Goal: Check status: Check status

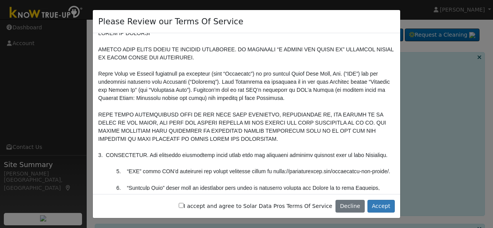
scroll to position [15, 0]
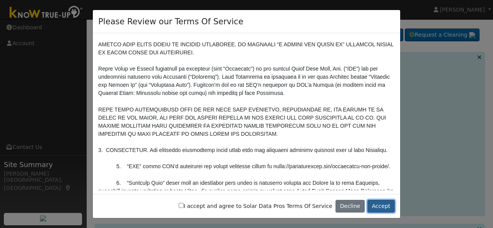
click at [382, 205] on button "Accept" at bounding box center [380, 206] width 27 height 13
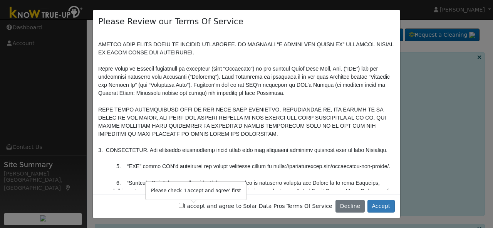
click at [184, 207] on input "I accept and agree to Solar Data Pros Terms Of Service" at bounding box center [181, 205] width 5 height 5
checkbox input "true"
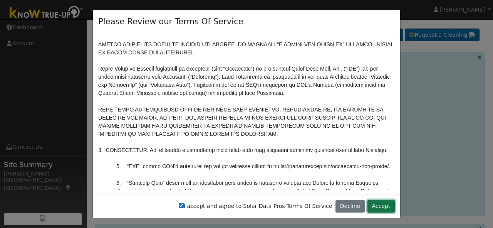
click at [378, 206] on button "Accept" at bounding box center [380, 206] width 27 height 13
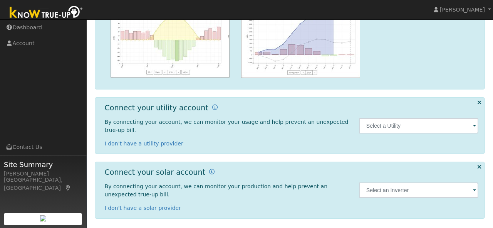
scroll to position [126, 0]
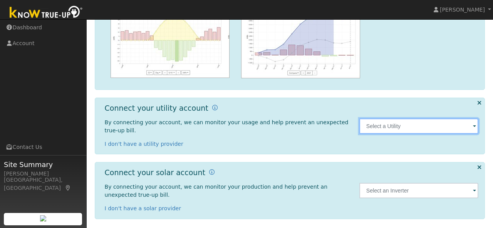
click at [386, 121] on input "text" at bounding box center [418, 125] width 119 height 15
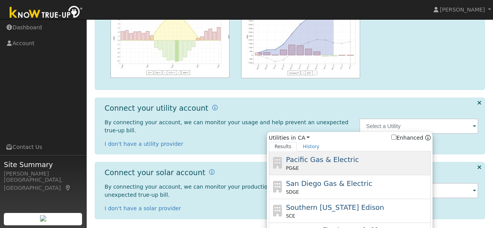
click at [354, 161] on div "Pacific Gas & Electric PG&E" at bounding box center [357, 162] width 143 height 17
type input "PG&E"
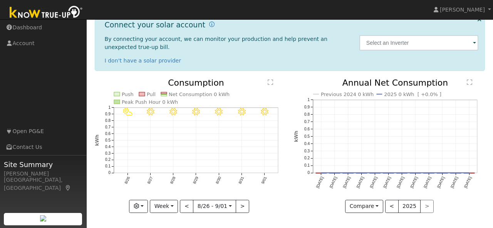
scroll to position [203, 0]
click at [175, 204] on button "Week" at bounding box center [164, 206] width 28 height 13
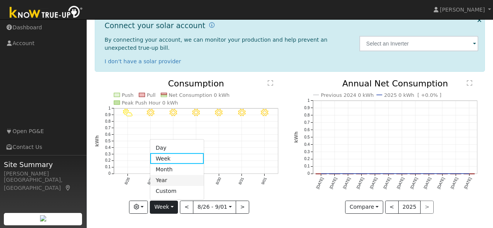
click at [180, 179] on link "Year" at bounding box center [177, 179] width 54 height 11
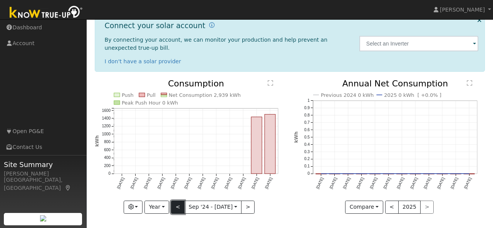
click at [178, 206] on button "<" at bounding box center [177, 206] width 13 height 13
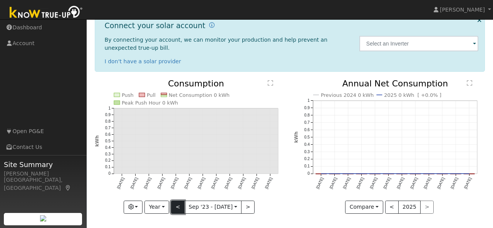
click at [182, 207] on button "<" at bounding box center [177, 206] width 13 height 13
click at [182, 207] on div at bounding box center [190, 146] width 191 height 134
click at [182, 207] on button "<" at bounding box center [177, 206] width 13 height 13
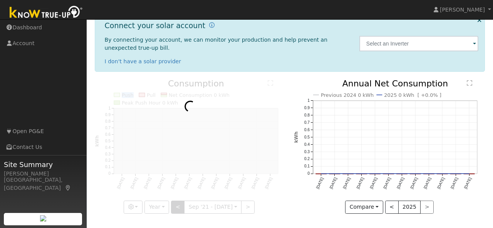
click at [182, 207] on div at bounding box center [190, 146] width 191 height 134
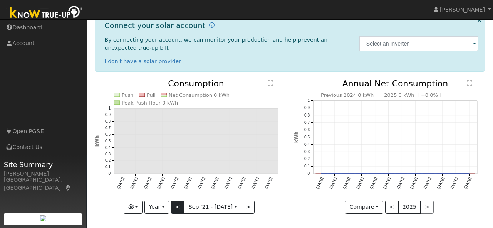
click at [182, 207] on div "Push Pull Net Consumption 0 kWh Peak Push Hour 0 kWh Sep '21 Oct '21 Nov '21 De…" at bounding box center [190, 146] width 191 height 134
click at [250, 207] on button ">" at bounding box center [247, 206] width 13 height 13
click at [251, 207] on button ">" at bounding box center [247, 206] width 13 height 13
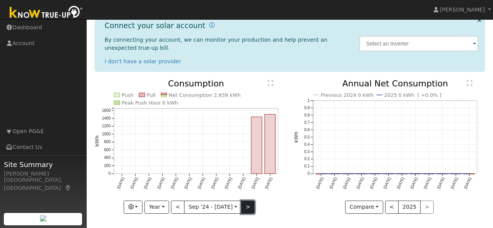
click at [251, 207] on button ">" at bounding box center [247, 206] width 13 height 13
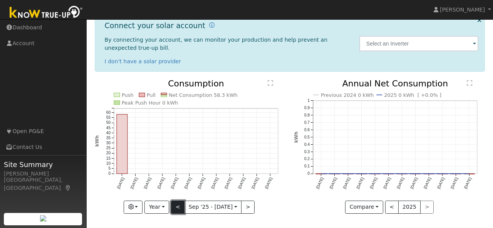
click at [180, 204] on button "<" at bounding box center [177, 206] width 13 height 13
type input "2024-09-01"
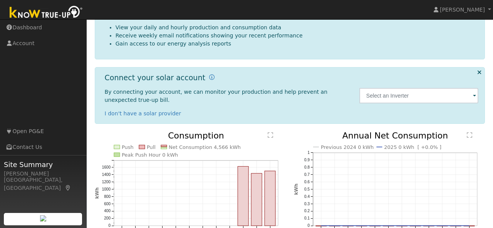
scroll to position [203, 0]
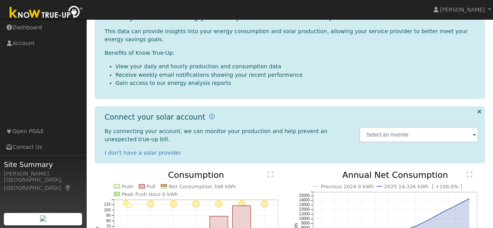
scroll to position [47, 0]
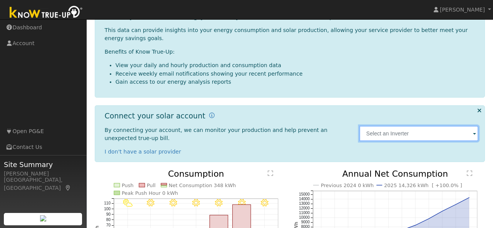
click at [402, 135] on input "text" at bounding box center [418, 133] width 119 height 15
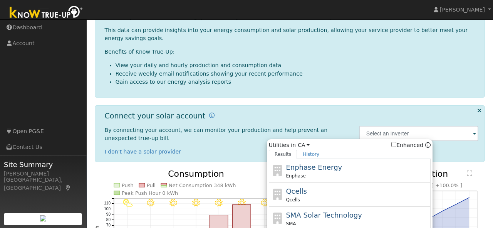
click at [317, 121] on div "Connect your solar account By connecting your account, we can monitor your prod…" at bounding box center [228, 133] width 255 height 44
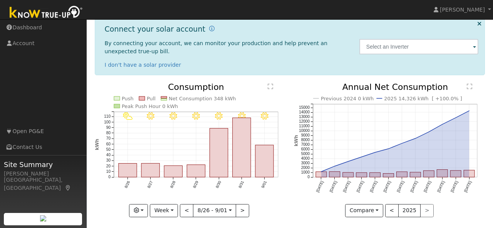
scroll to position [134, 0]
click at [392, 165] on icon "Previous 2024 0 kWh 2025 14,326 kWh [ +100.0% ] [DATE] Oct '[DATE] Dec '[DATE] …" at bounding box center [389, 146] width 191 height 128
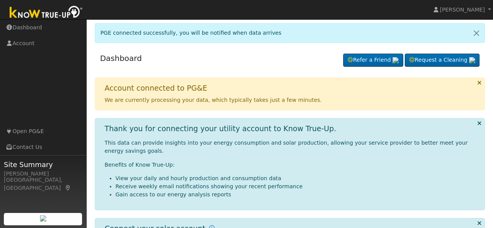
scroll to position [203, 0]
